Goal: Task Accomplishment & Management: Manage account settings

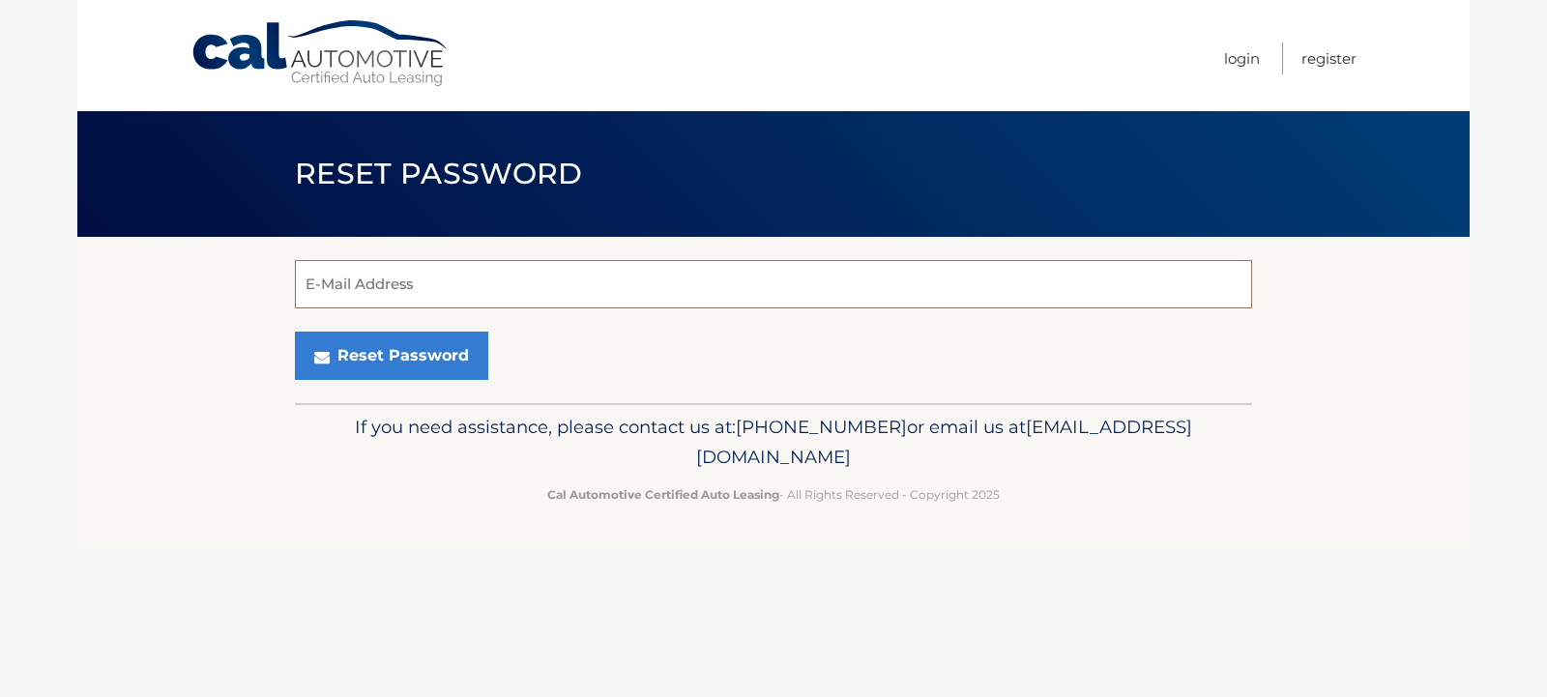
click at [473, 277] on input "E-Mail Address" at bounding box center [773, 284] width 957 height 48
type input "alfredpisano1@gmail.com"
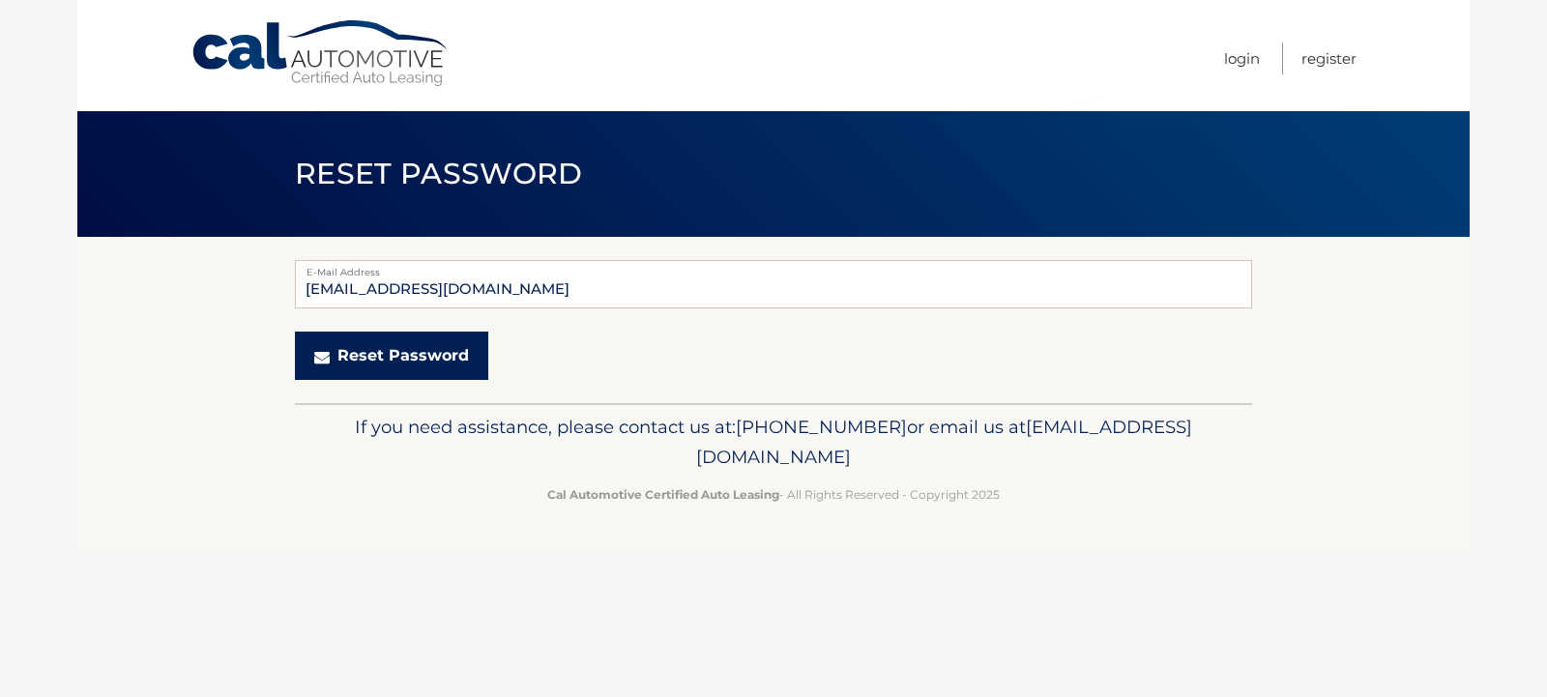
click at [418, 356] on button "Reset Password" at bounding box center [391, 356] width 193 height 48
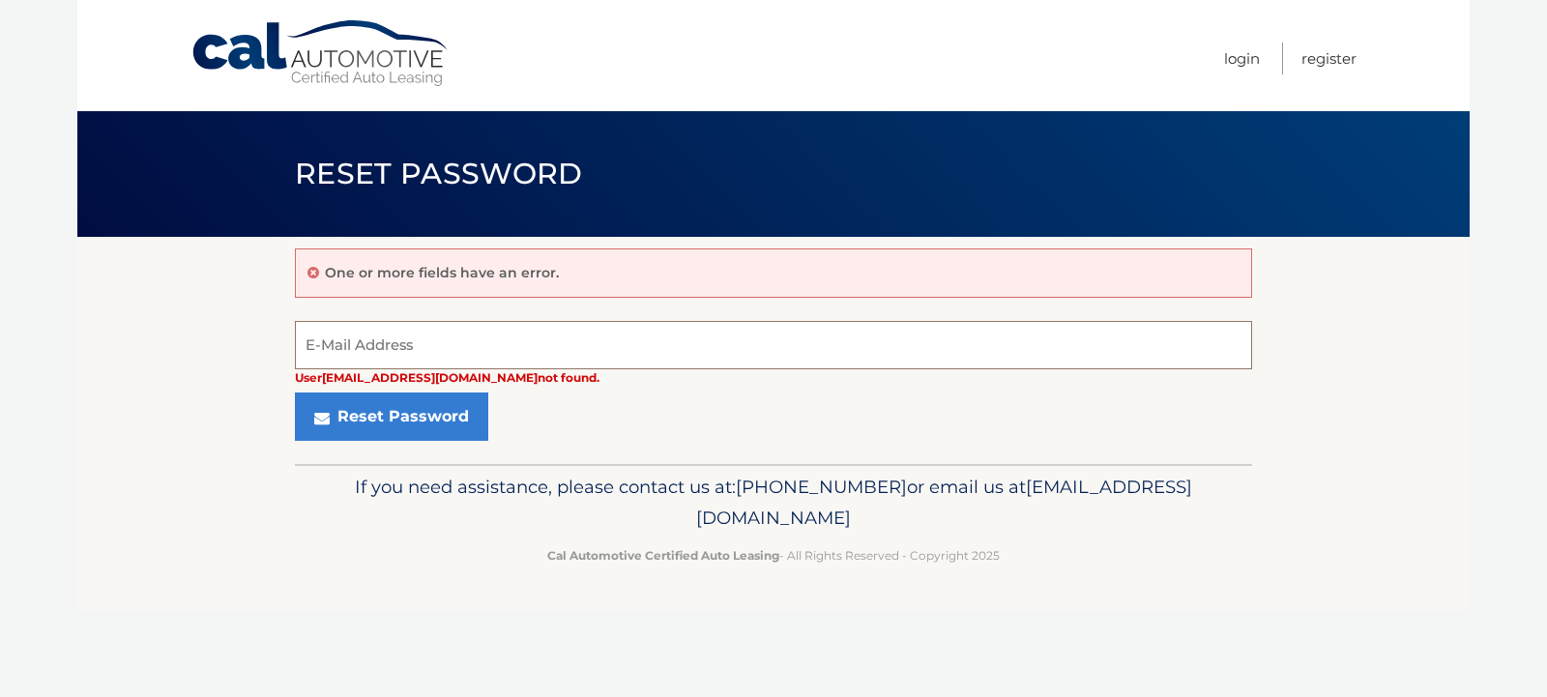
click at [438, 334] on input "E-Mail Address" at bounding box center [773, 345] width 957 height 48
type input "alfred.pisano@daikincomfort.com"
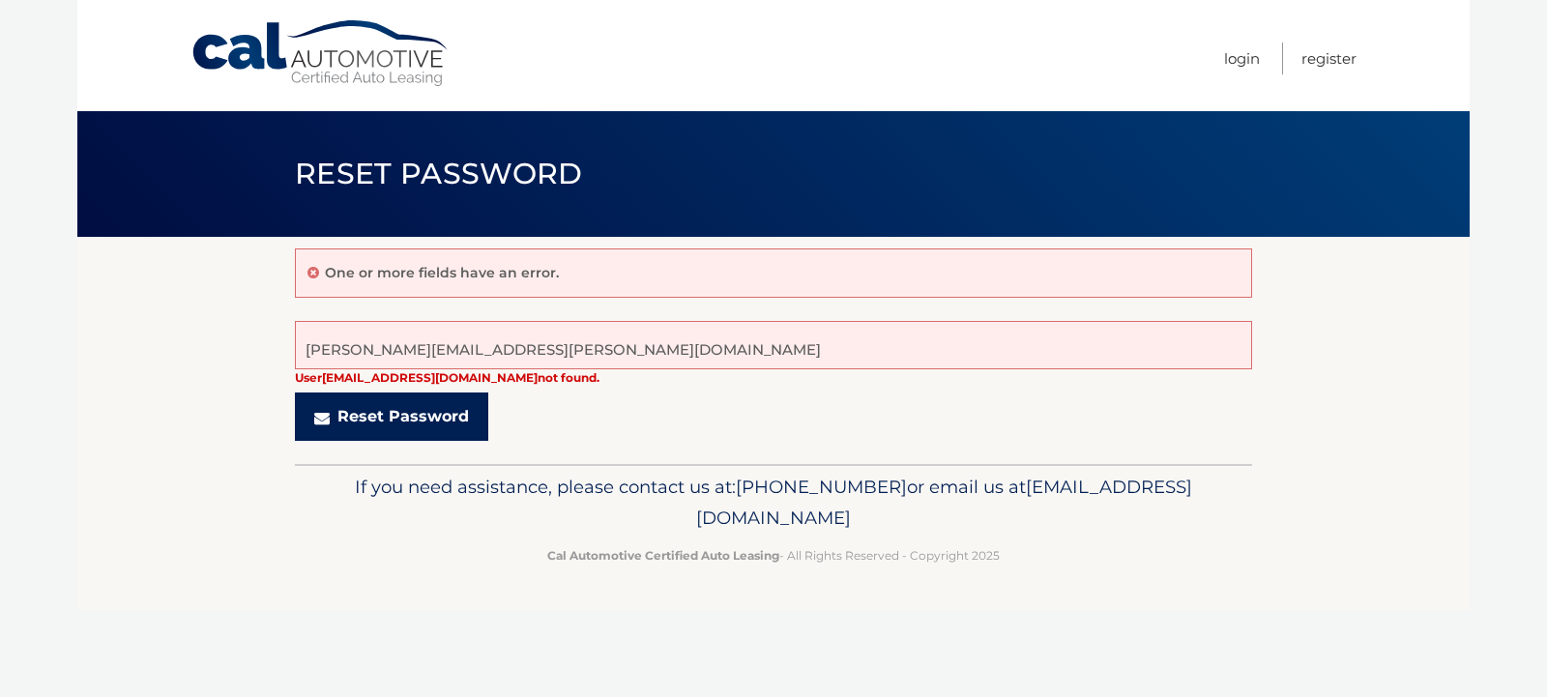
click at [389, 414] on button "Reset Password" at bounding box center [391, 417] width 193 height 48
